Goal: Transaction & Acquisition: Subscribe to service/newsletter

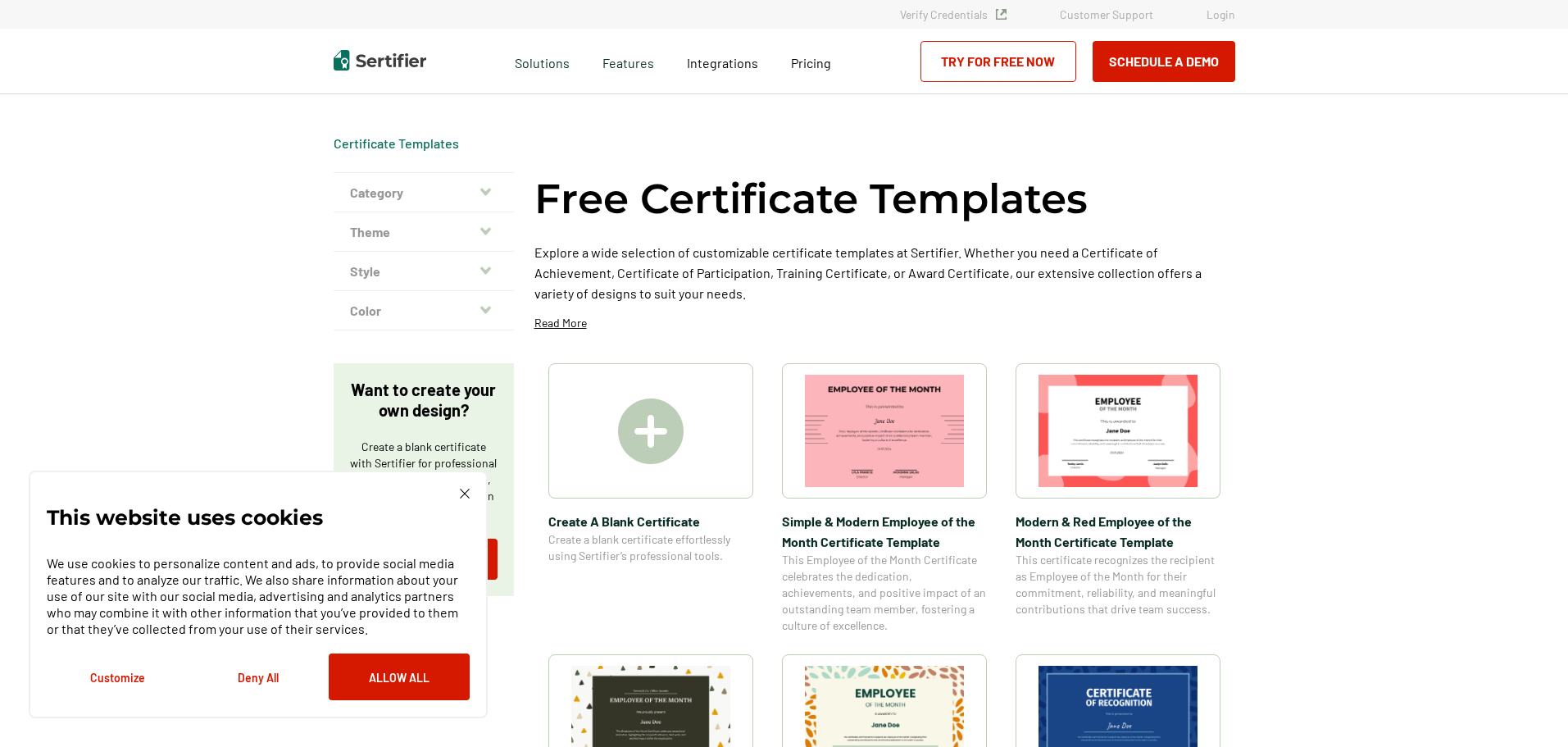
click at [464, 492] on img at bounding box center [464, 493] width 10 height 10
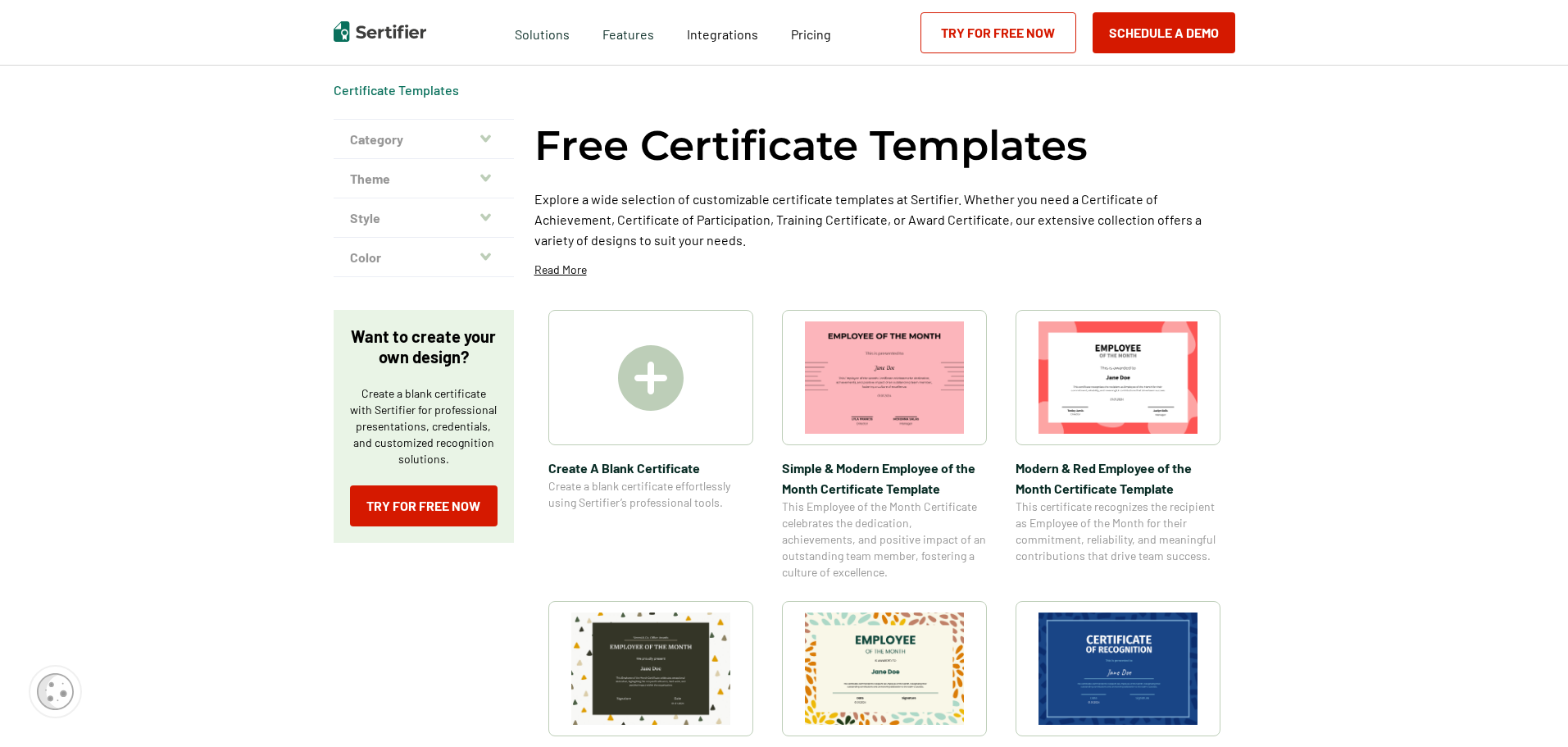
scroll to position [82, 0]
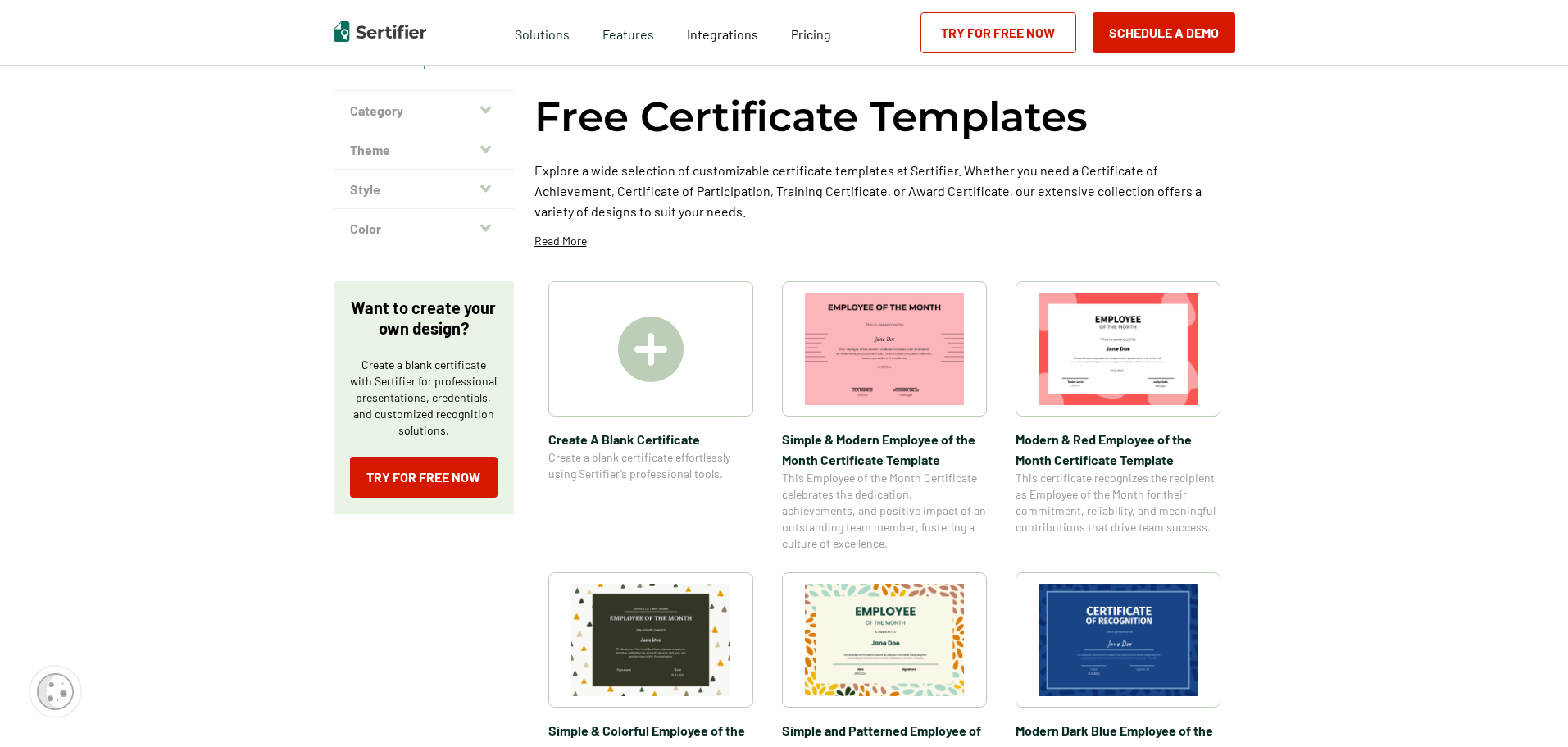
click at [642, 344] on img at bounding box center [651, 349] width 66 height 66
